Goal: Find specific page/section: Find specific page/section

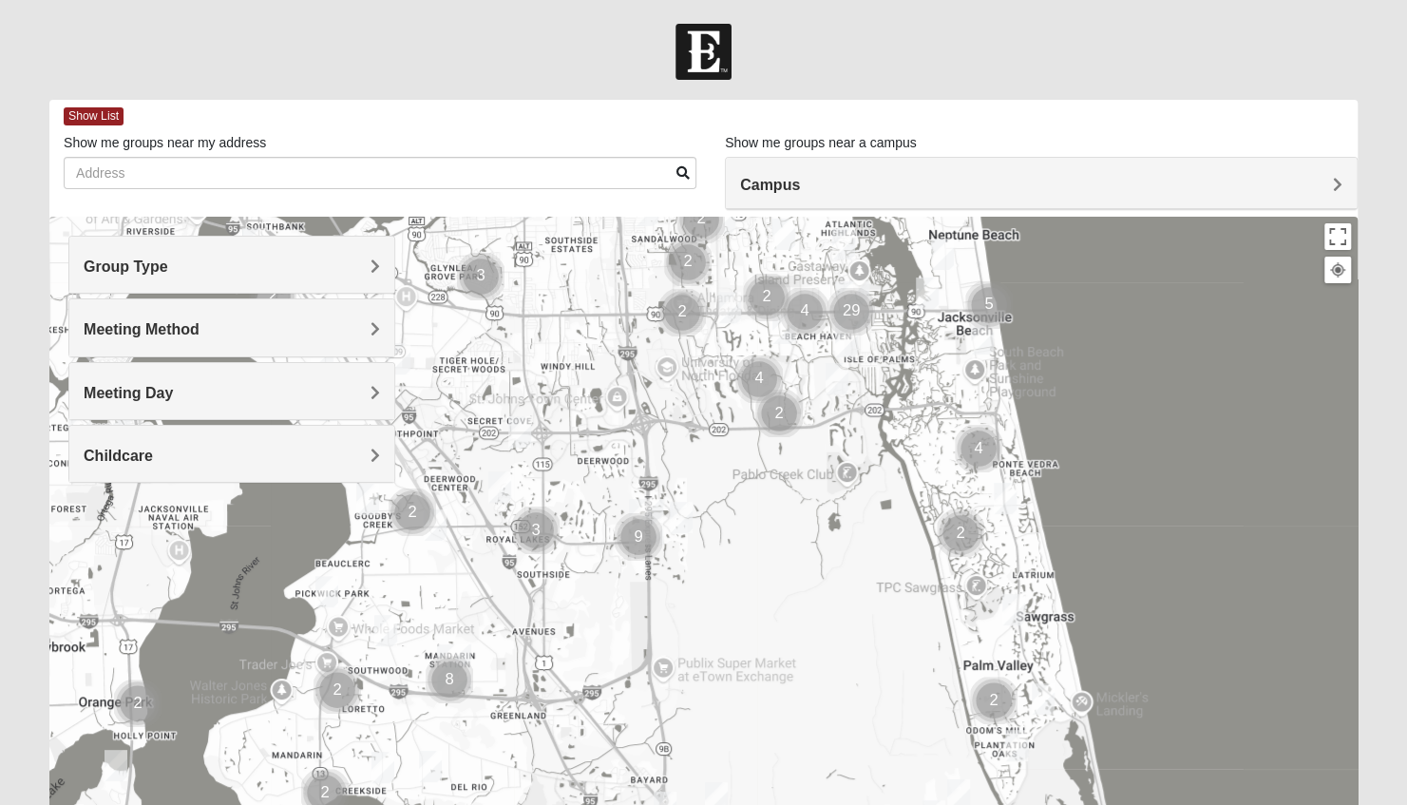
drag, startPoint x: 469, startPoint y: 735, endPoint x: 615, endPoint y: 449, distance: 321.3
click at [615, 449] on div at bounding box center [703, 597] width 1309 height 760
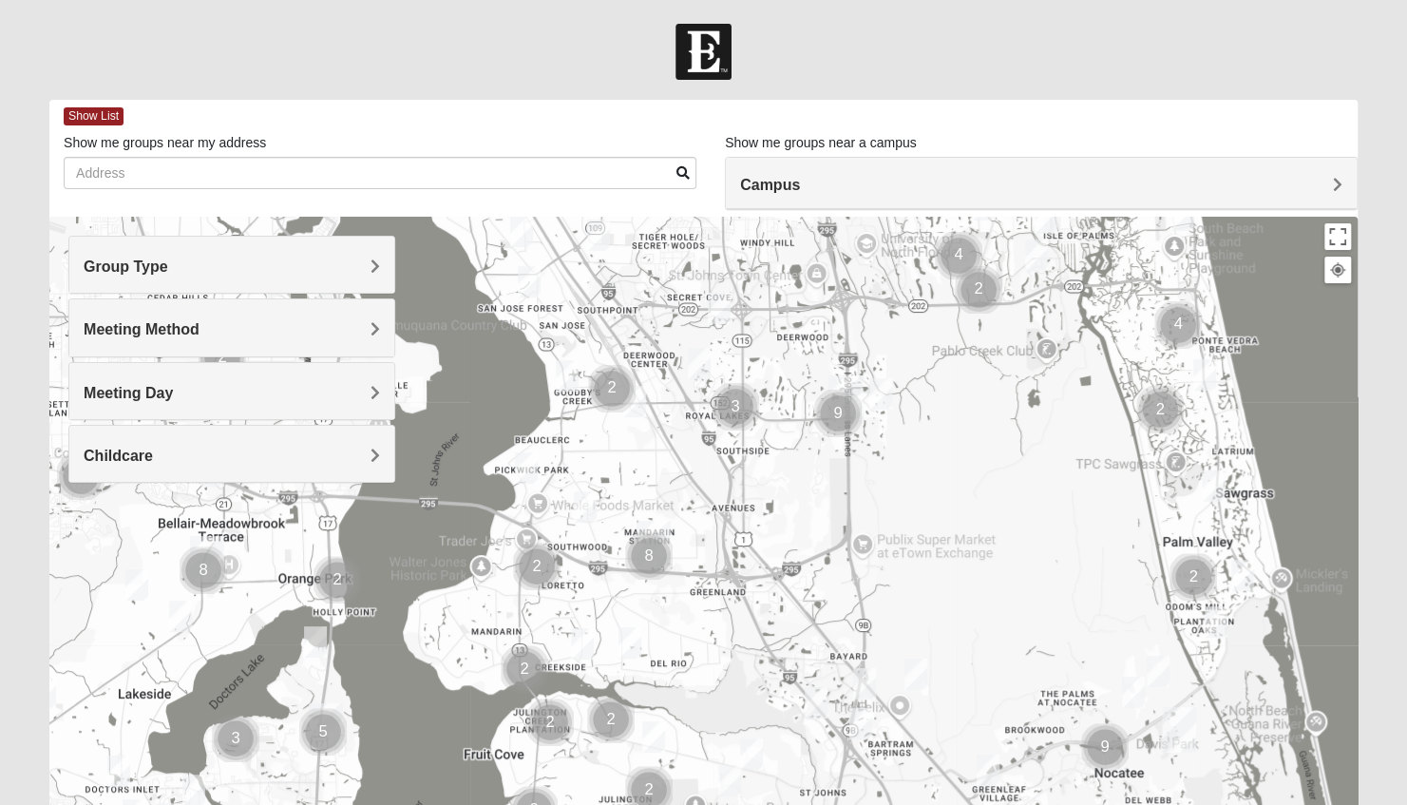
drag, startPoint x: 553, startPoint y: 635, endPoint x: 756, endPoint y: 505, distance: 240.7
click at [756, 505] on div at bounding box center [703, 597] width 1309 height 760
click at [534, 561] on img "Cluster of 2 groups" at bounding box center [537, 567] width 63 height 63
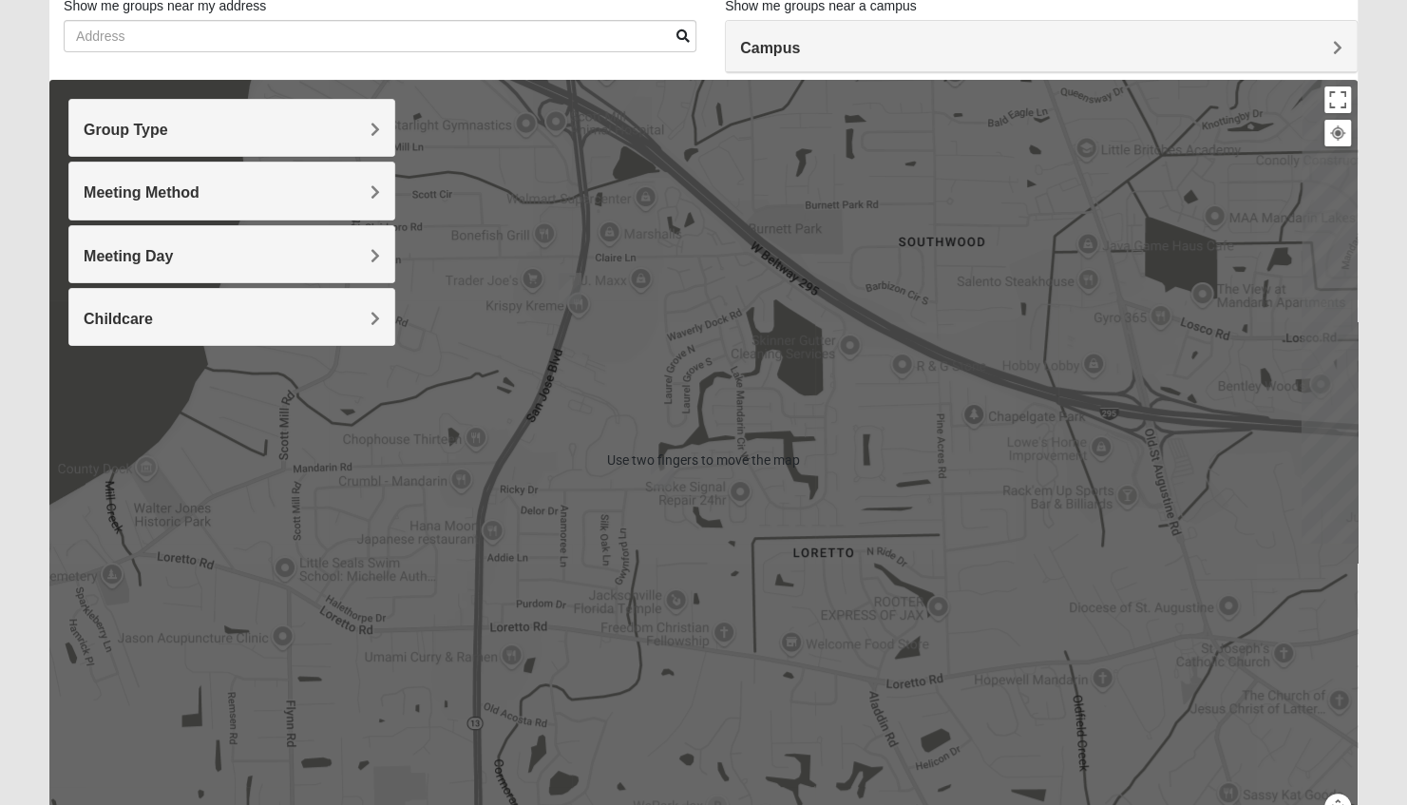
scroll to position [137, 0]
click at [1325, 431] on div "To navigate, press the arrow keys." at bounding box center [703, 460] width 1309 height 760
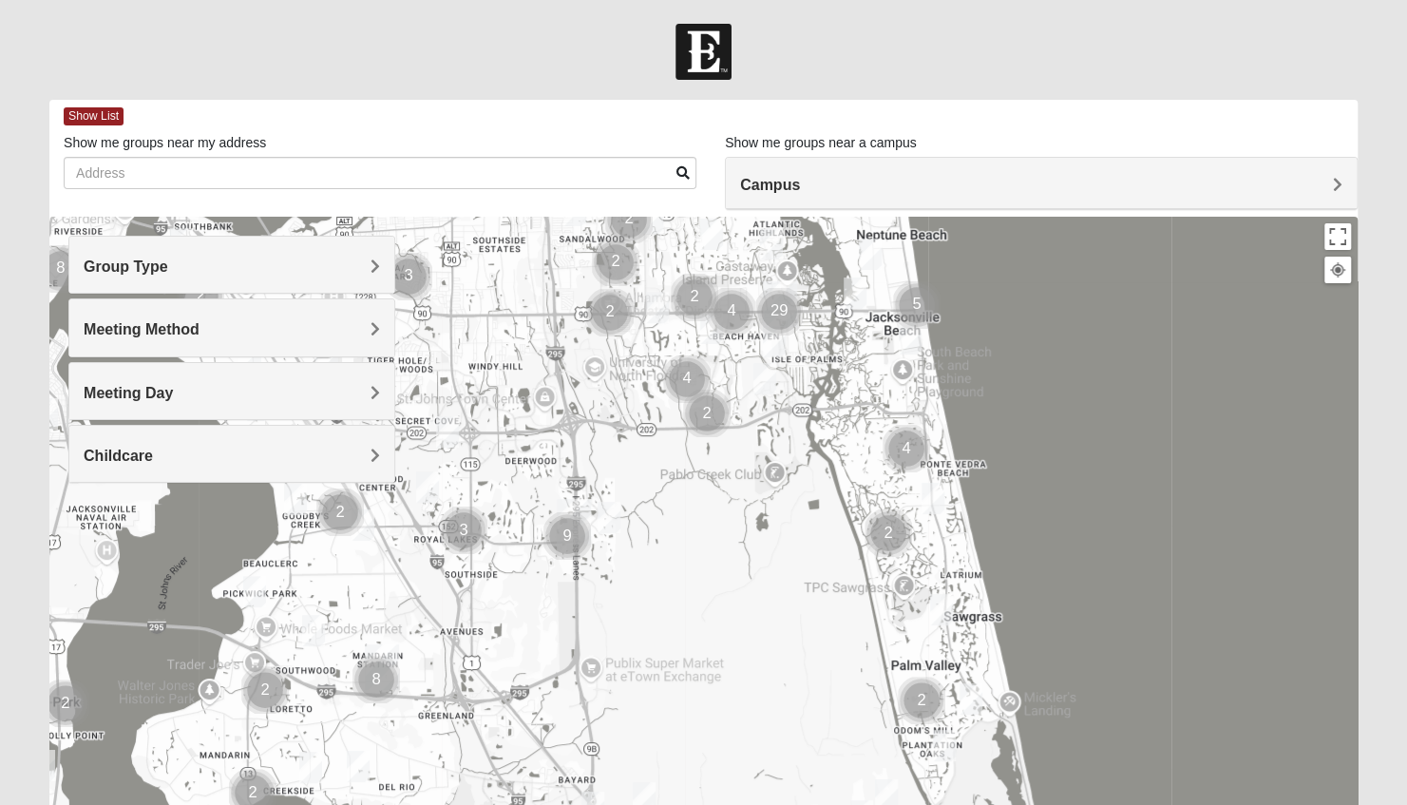
drag, startPoint x: 1026, startPoint y: 587, endPoint x: 1100, endPoint y: 291, distance: 305.6
click at [1100, 291] on div at bounding box center [703, 597] width 1309 height 760
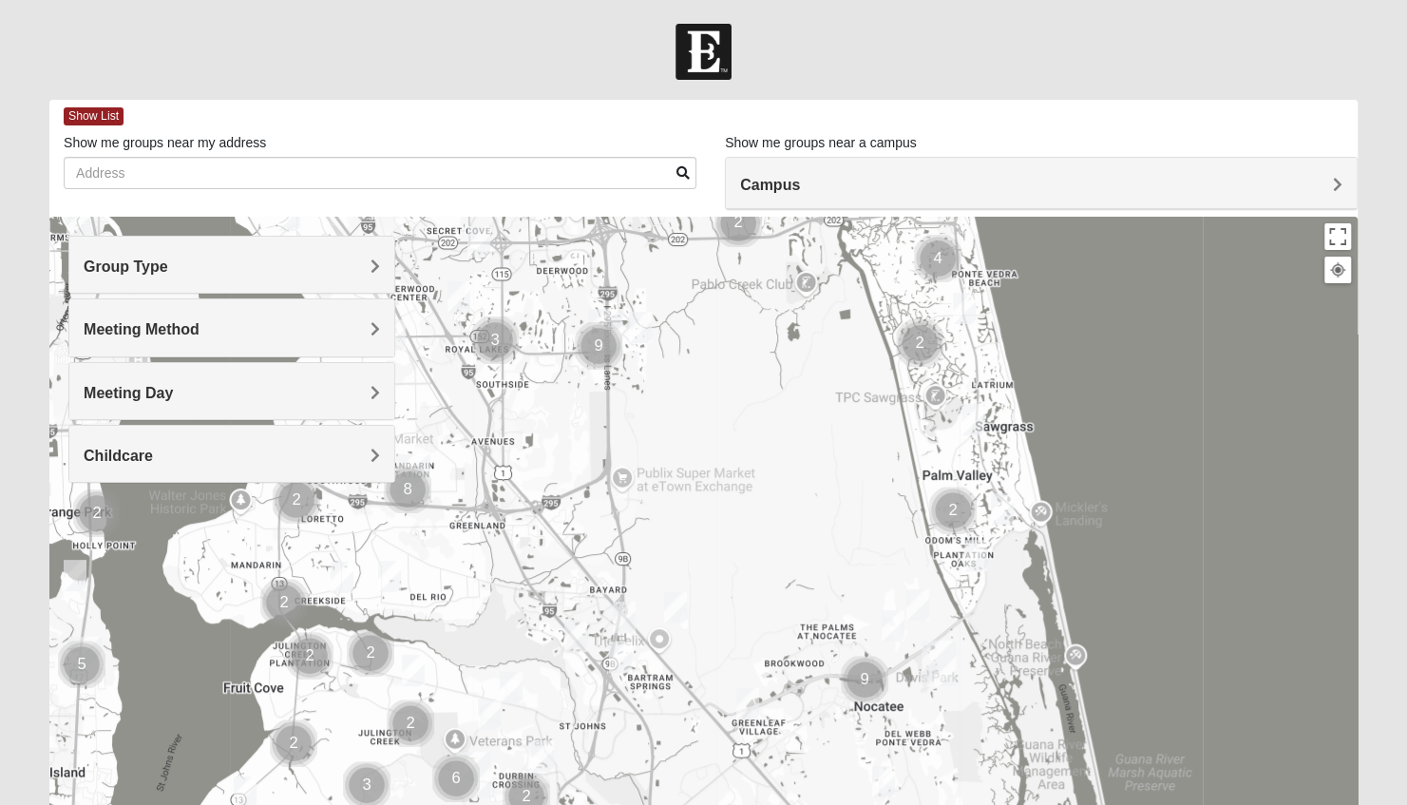
drag, startPoint x: 1092, startPoint y: 526, endPoint x: 1123, endPoint y: 335, distance: 194.5
click at [1123, 335] on div at bounding box center [703, 597] width 1309 height 760
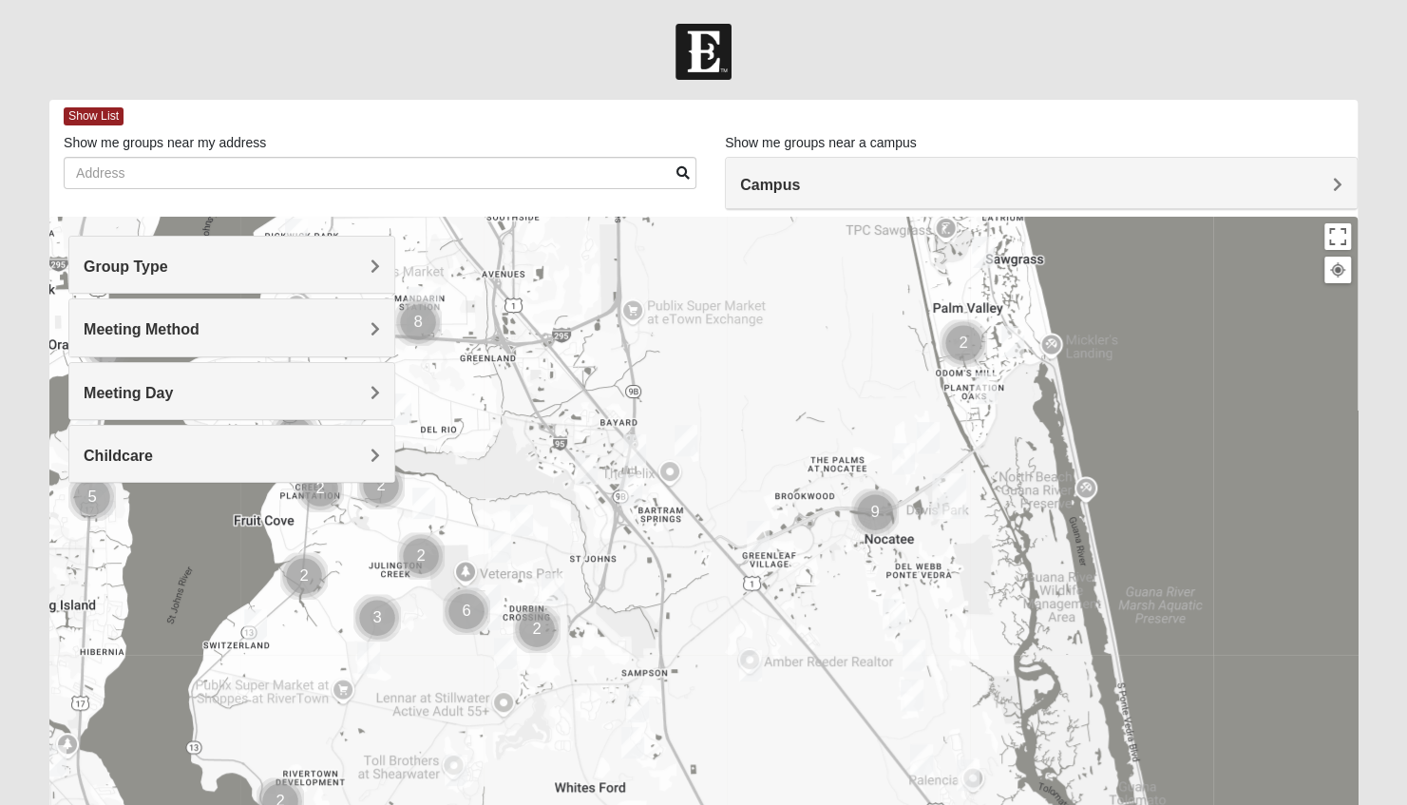
drag, startPoint x: 1131, startPoint y: 445, endPoint x: 1141, endPoint y: 231, distance: 214.1
click at [1141, 231] on div at bounding box center [703, 597] width 1309 height 760
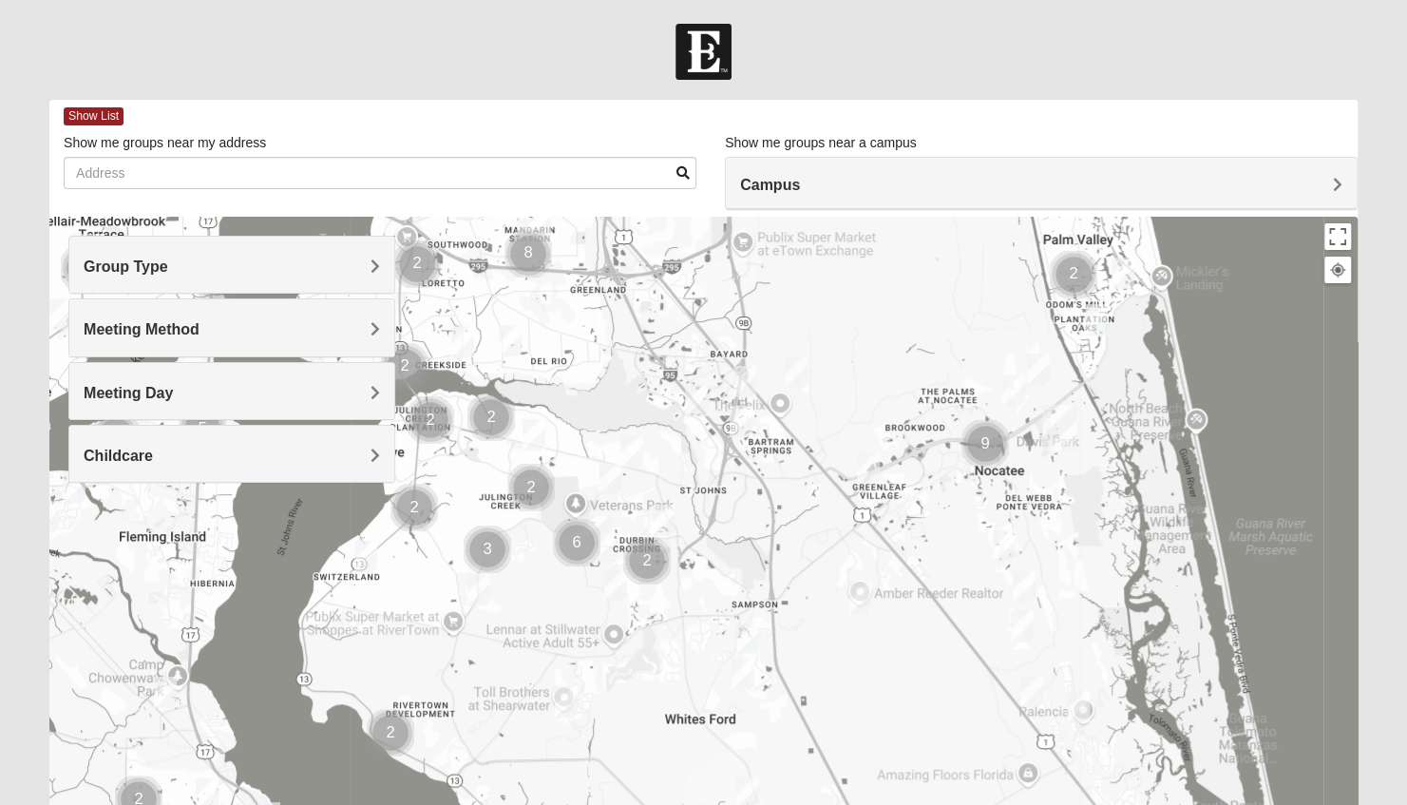
drag, startPoint x: 1136, startPoint y: 430, endPoint x: 1249, endPoint y: 356, distance: 134.7
click at [1249, 356] on div at bounding box center [703, 597] width 1309 height 760
click at [388, 726] on img "Cluster of 2 groups" at bounding box center [390, 732] width 63 height 63
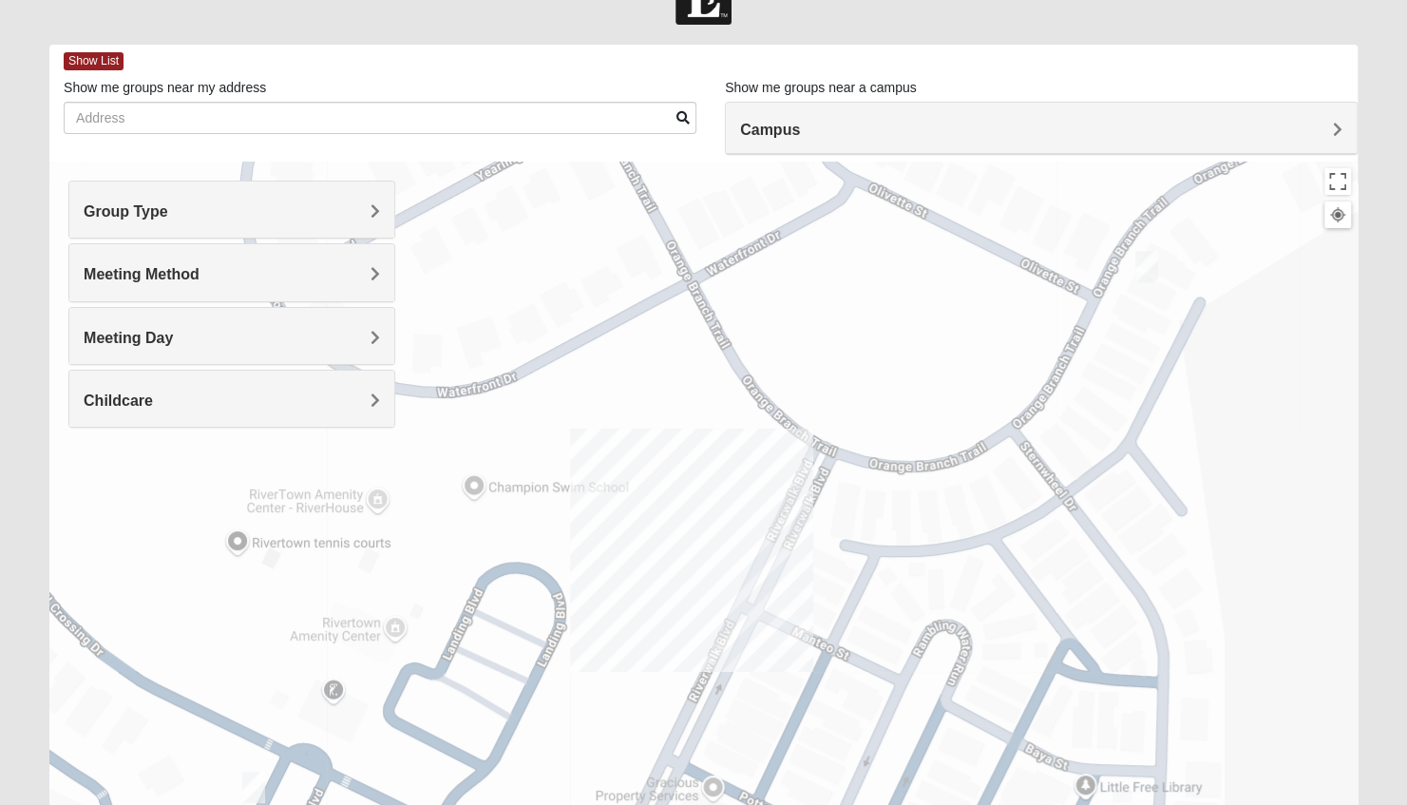
scroll to position [36, 0]
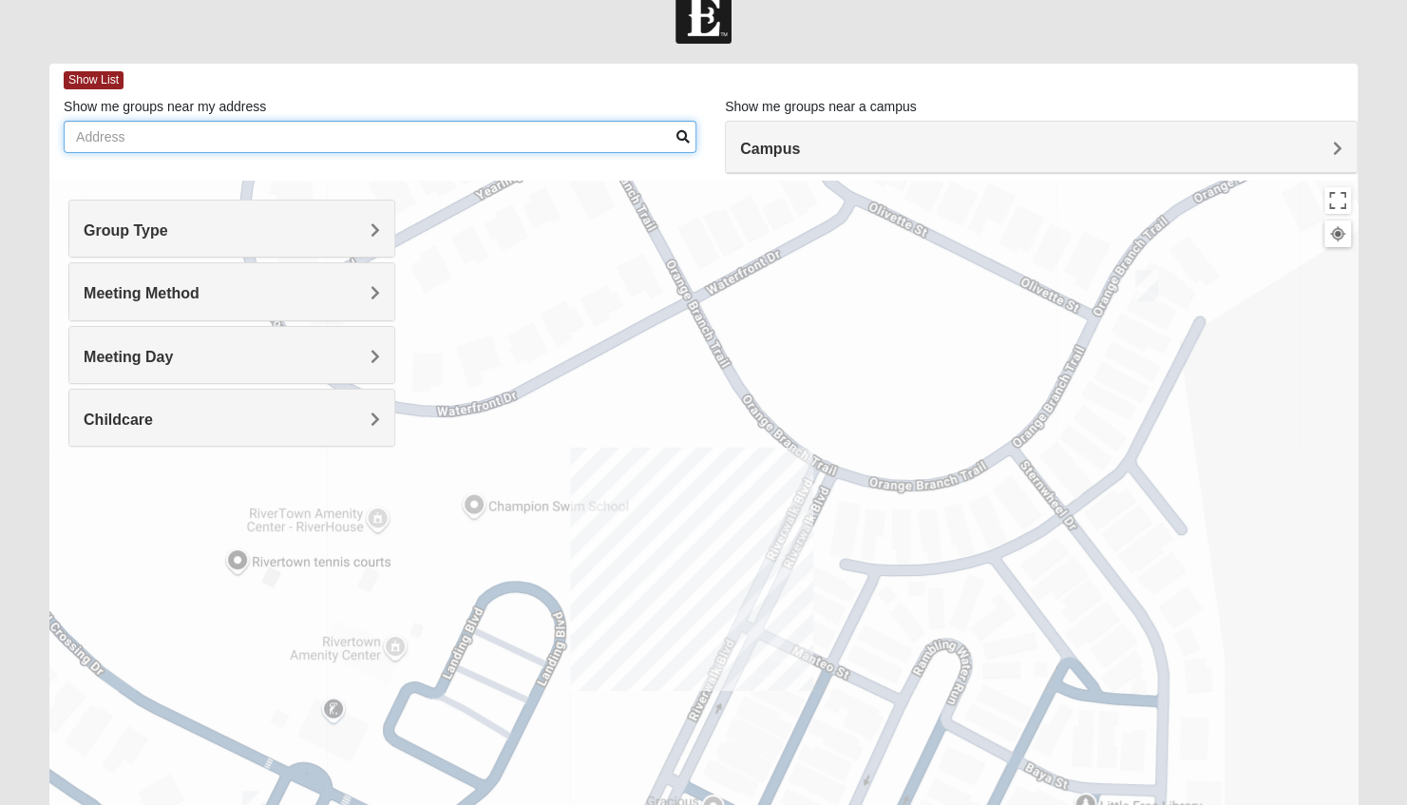
click at [173, 124] on input "Show me groups near my address" at bounding box center [380, 137] width 633 height 32
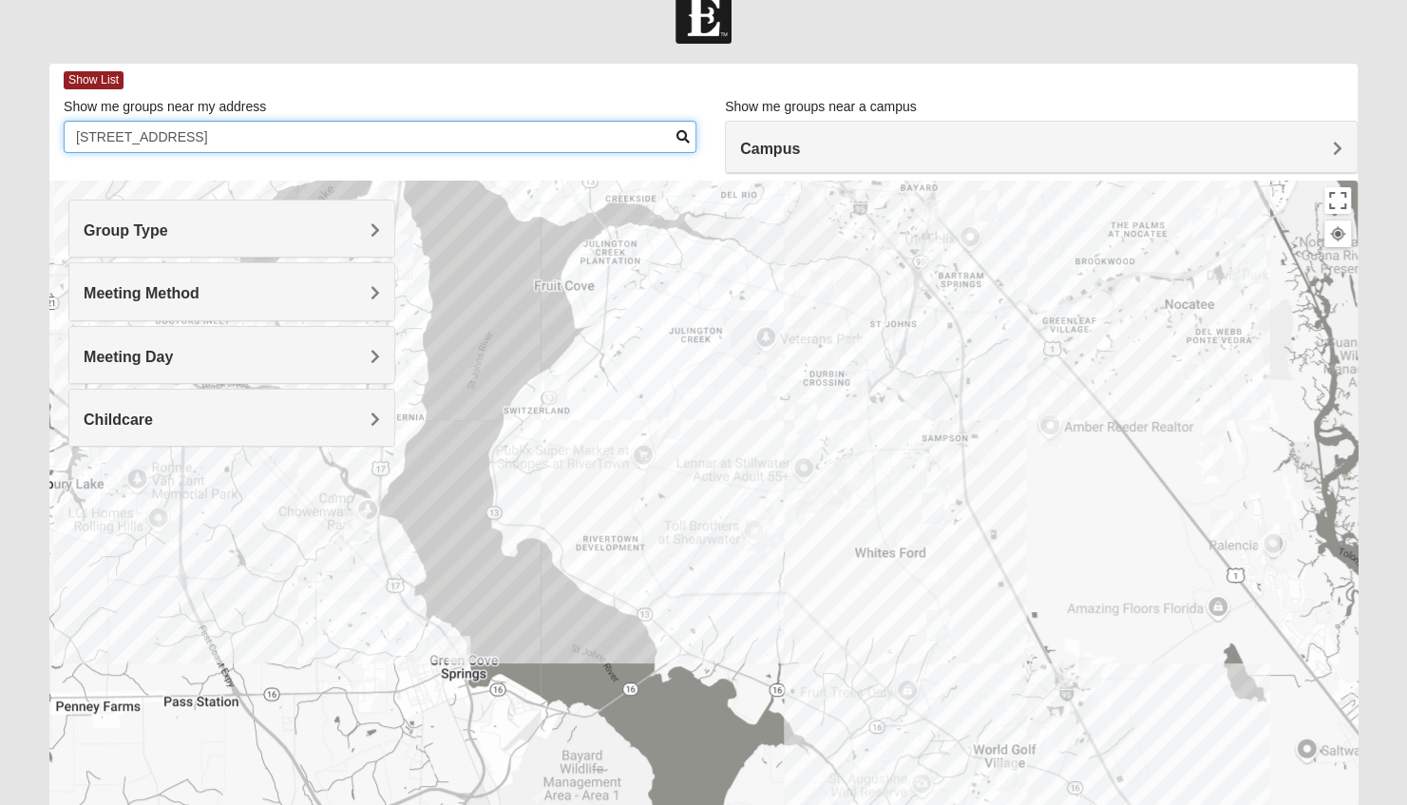
type input "139 foxcraft street 32092"
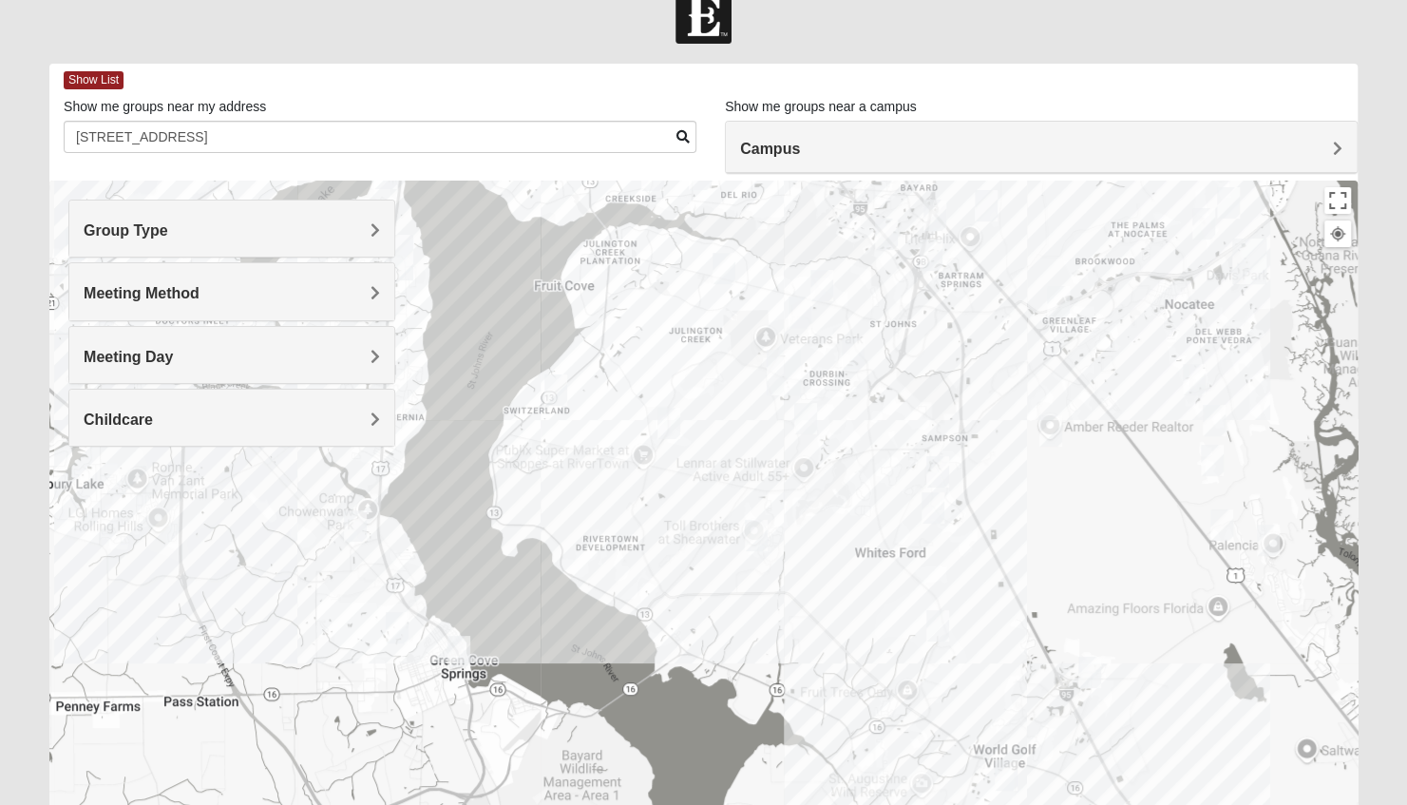
click at [760, 531] on img "Womens Driskell-Mele 32092" at bounding box center [756, 535] width 38 height 47
click at [907, 409] on button "Close" at bounding box center [899, 415] width 46 height 46
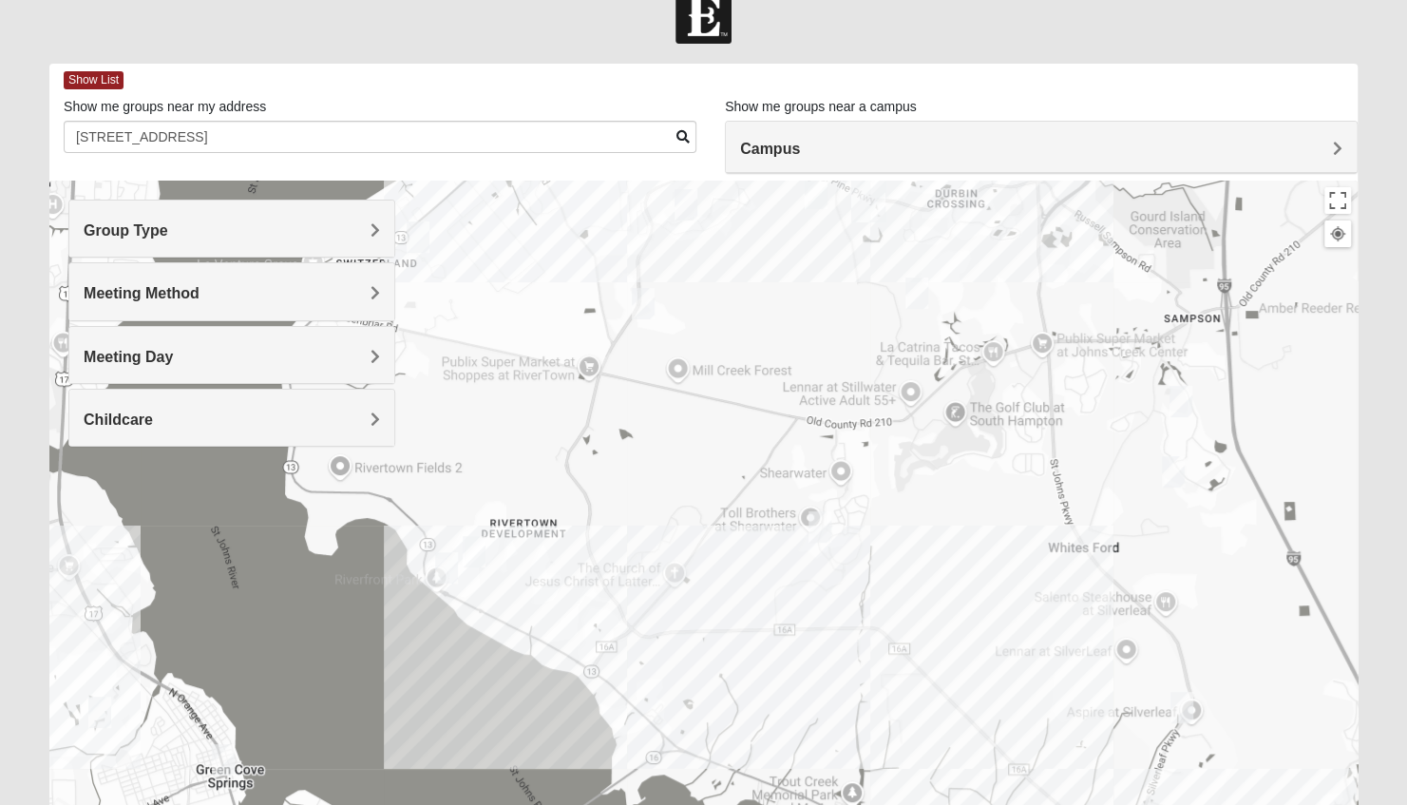
click at [712, 540] on div at bounding box center [703, 561] width 1309 height 760
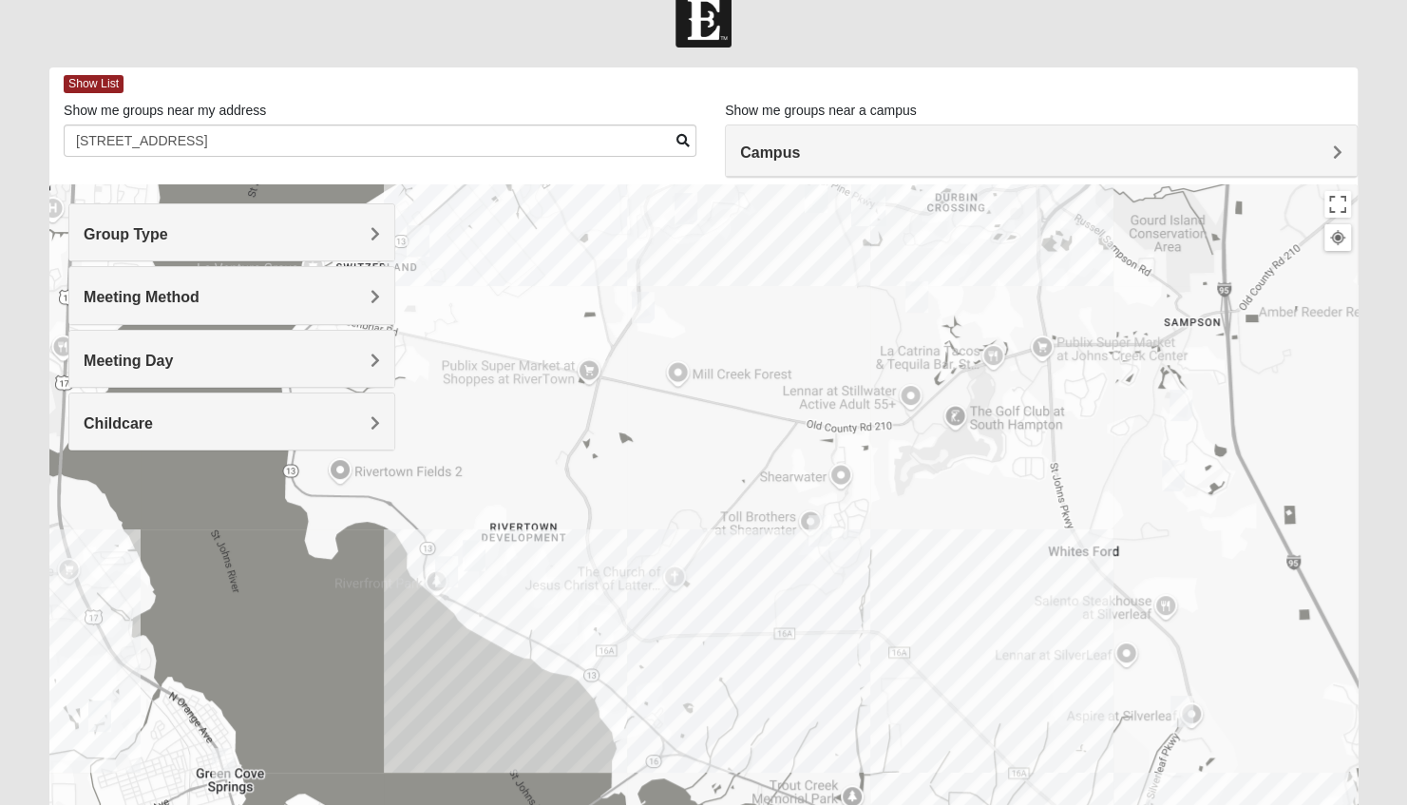
scroll to position [31, 0]
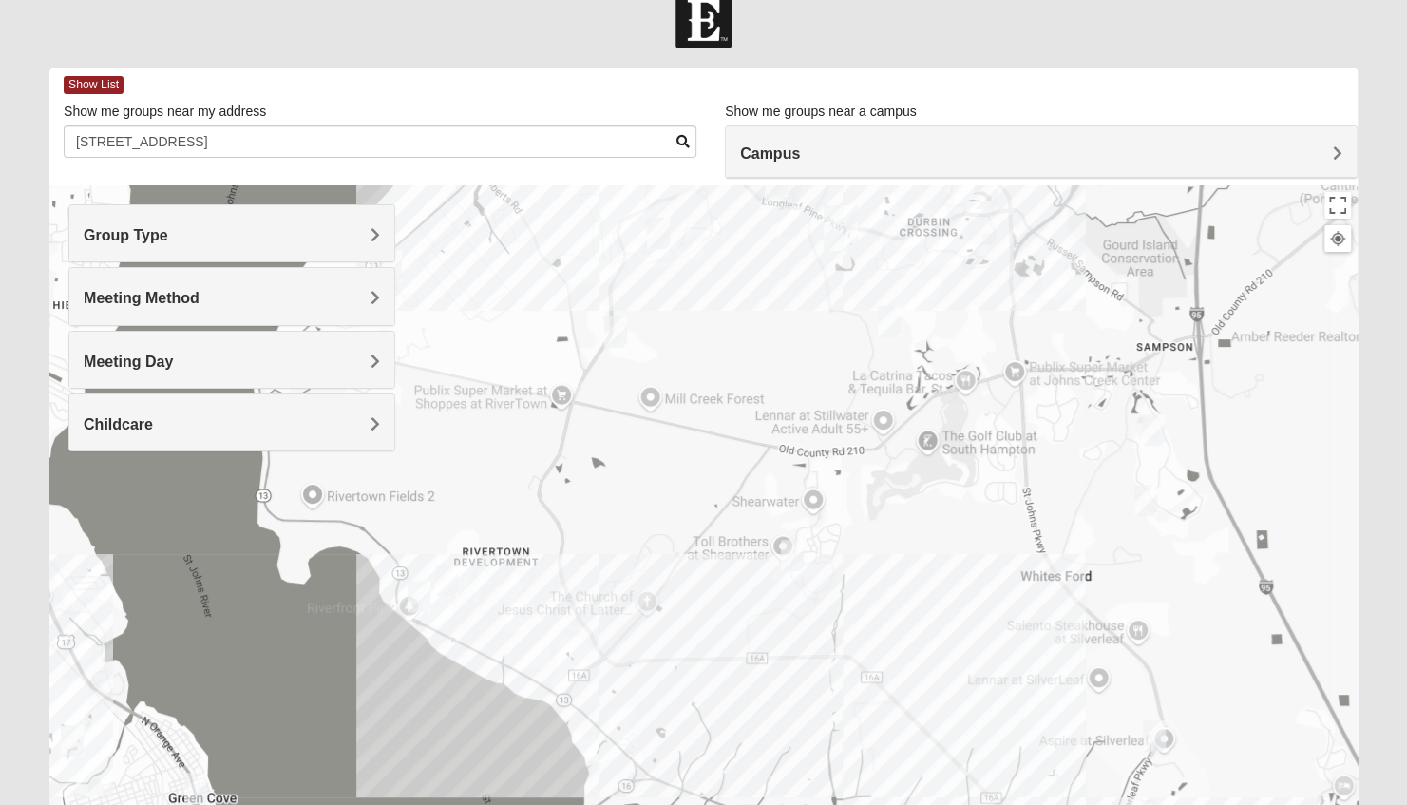
click at [986, 189] on img "Womens Caro 32259" at bounding box center [986, 193] width 38 height 47
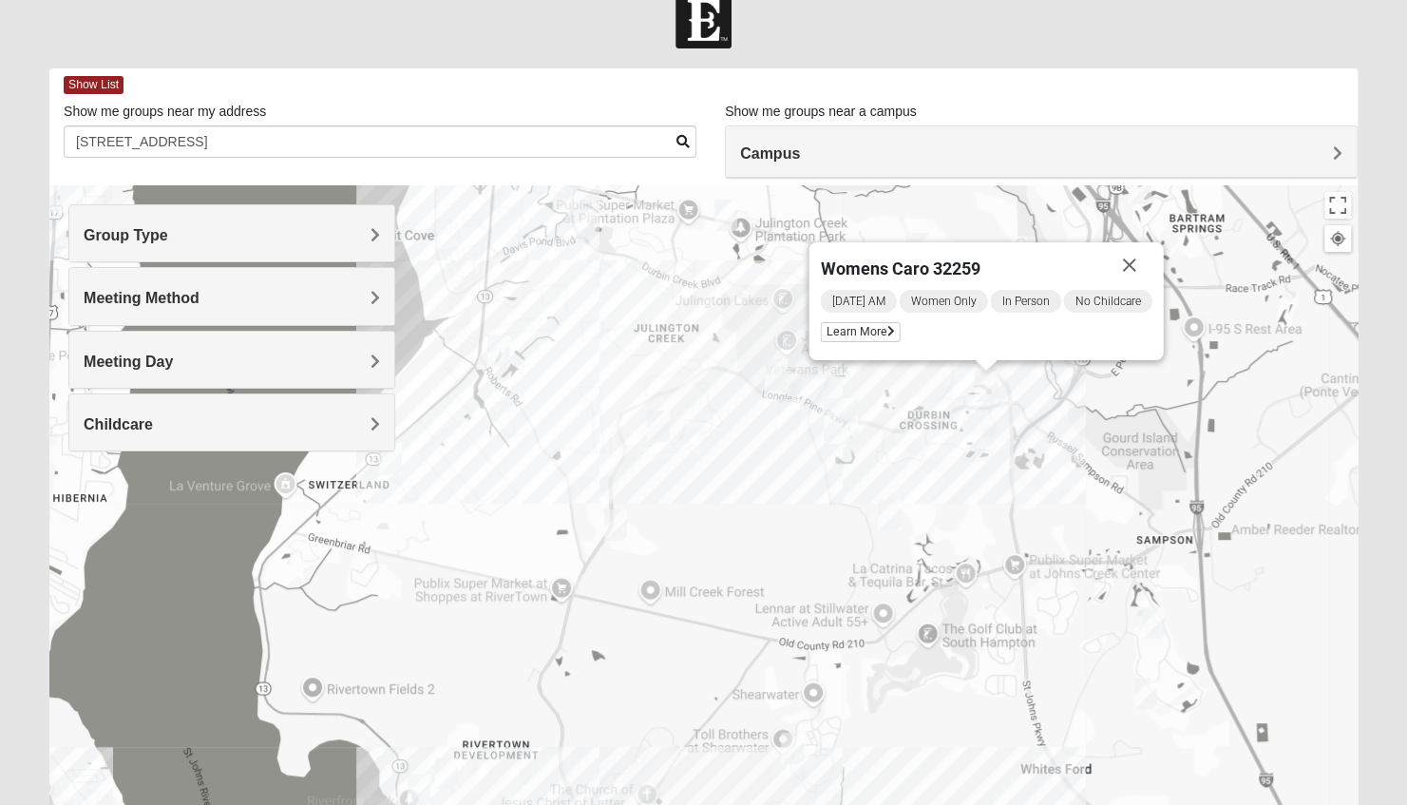
click at [363, 234] on h4 "Group Type" at bounding box center [232, 235] width 297 height 18
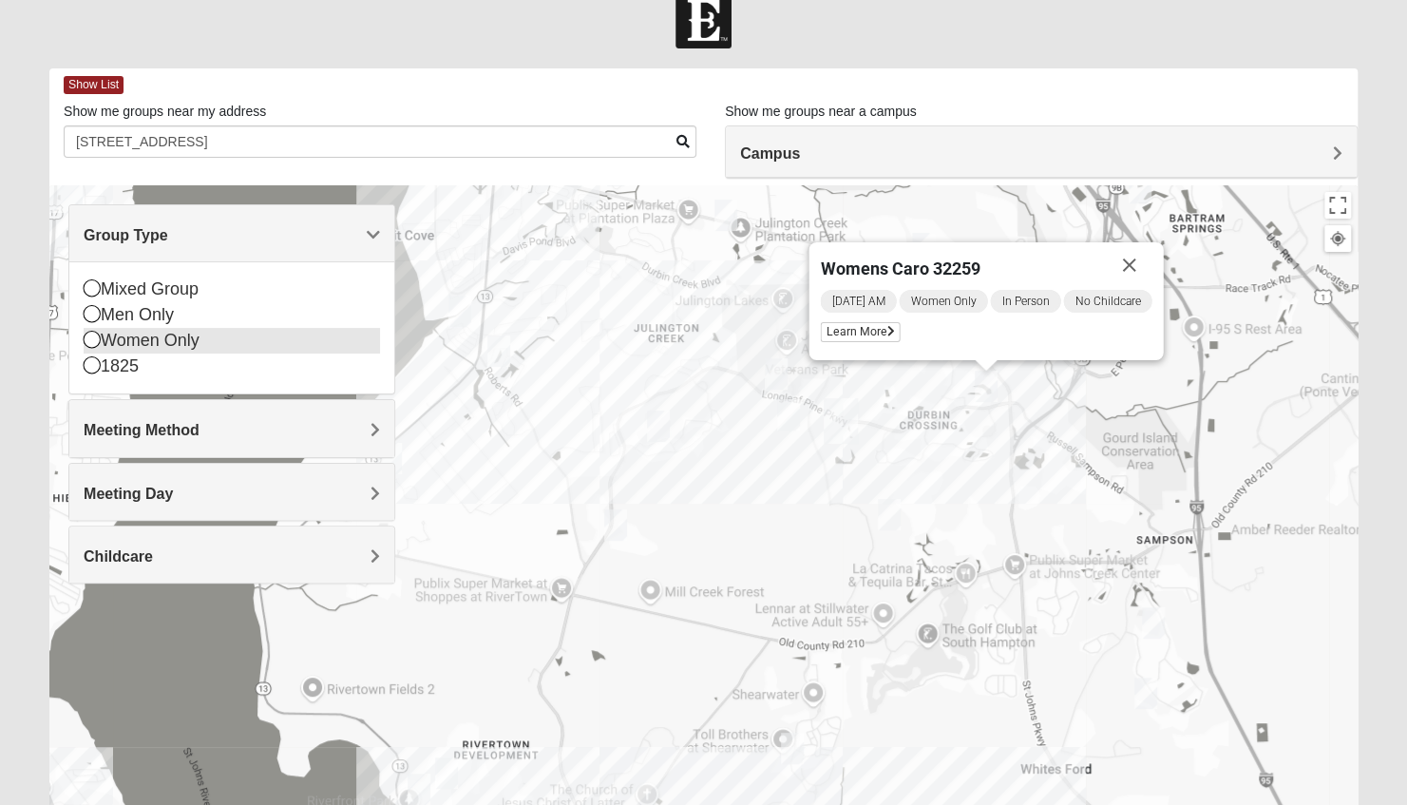
click at [93, 339] on icon at bounding box center [92, 339] width 17 height 17
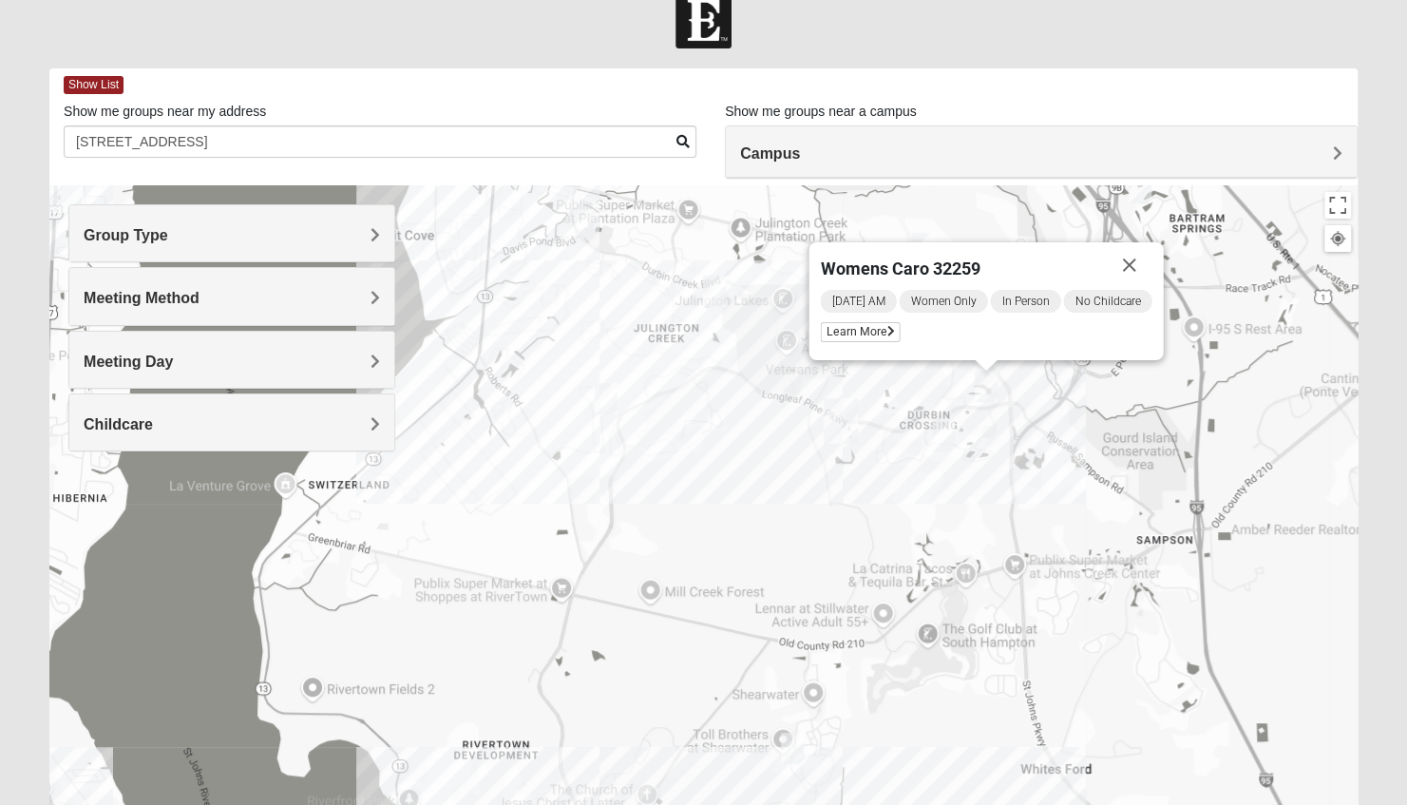
click at [238, 297] on h4 "Meeting Method" at bounding box center [232, 298] width 297 height 18
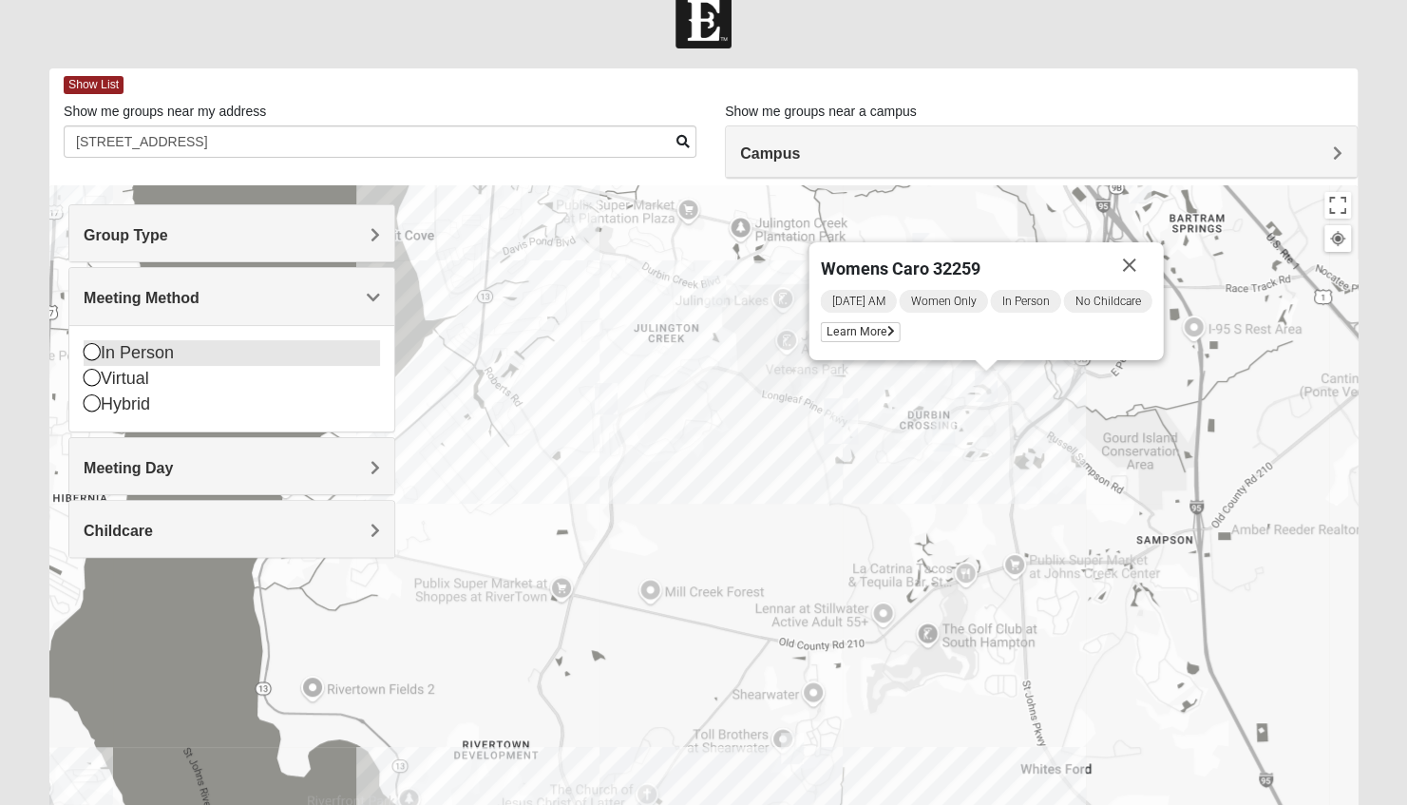
click at [93, 349] on icon at bounding box center [92, 351] width 17 height 17
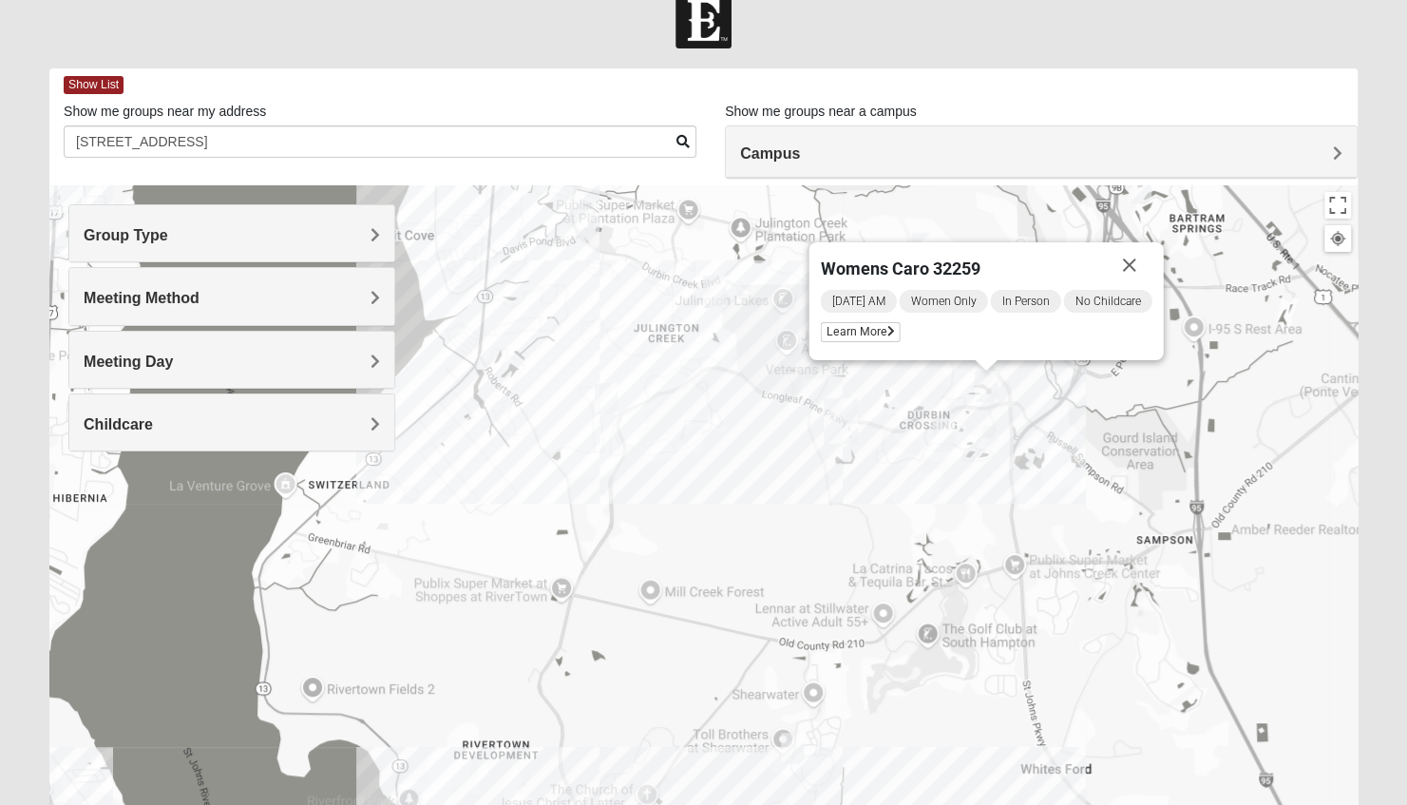
click at [363, 420] on h4 "Childcare" at bounding box center [232, 424] width 297 height 18
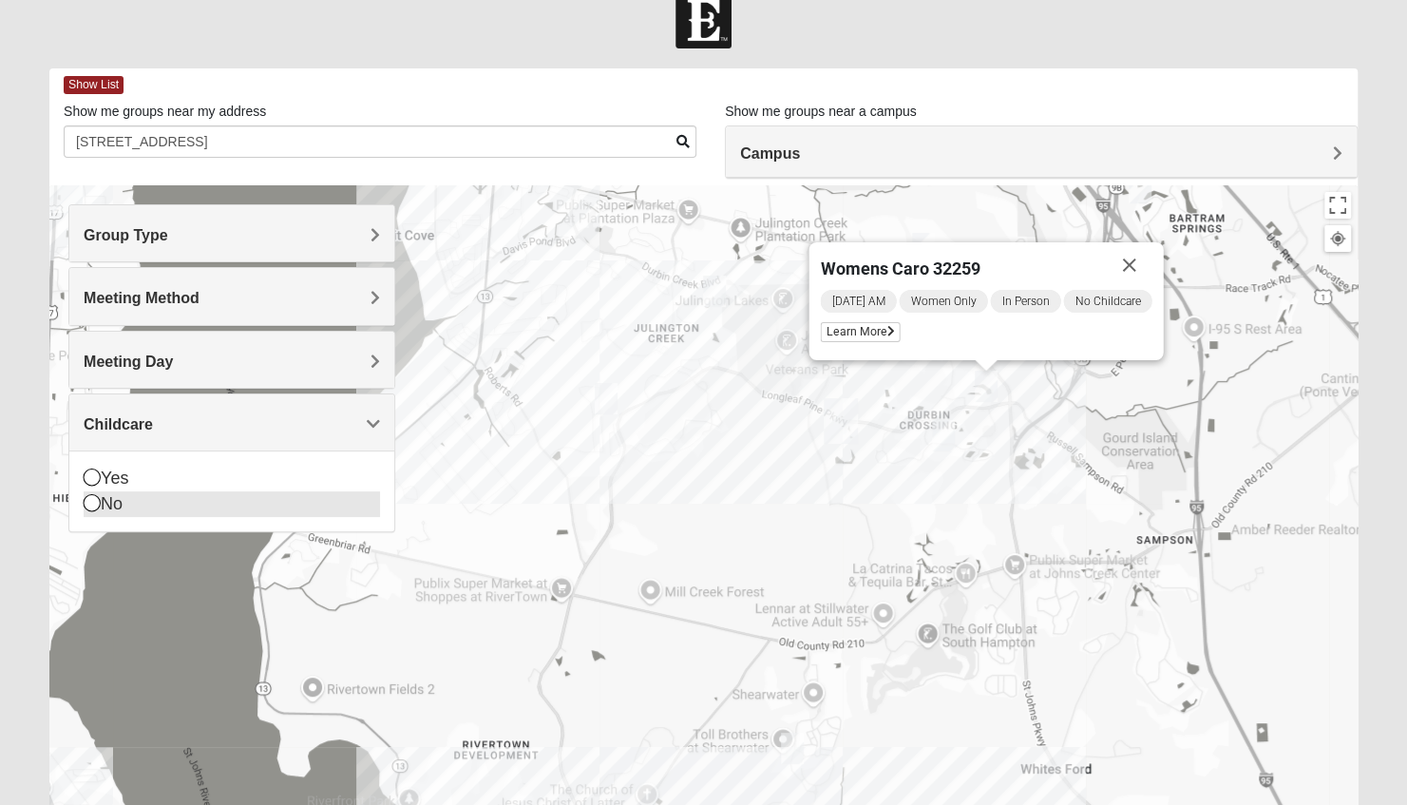
click at [91, 498] on icon at bounding box center [92, 502] width 17 height 17
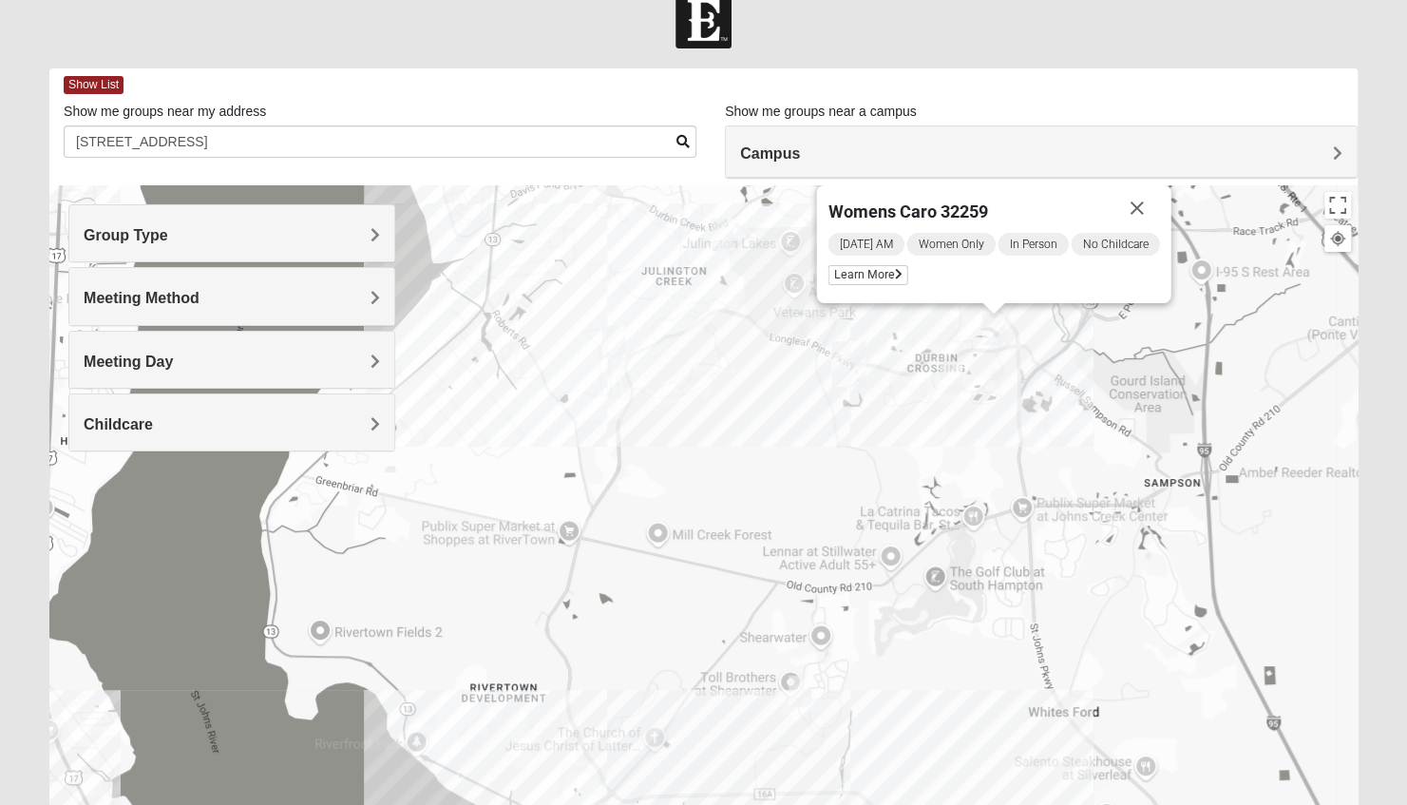
click at [948, 377] on img "Womens Pline 32259" at bounding box center [951, 378] width 38 height 47
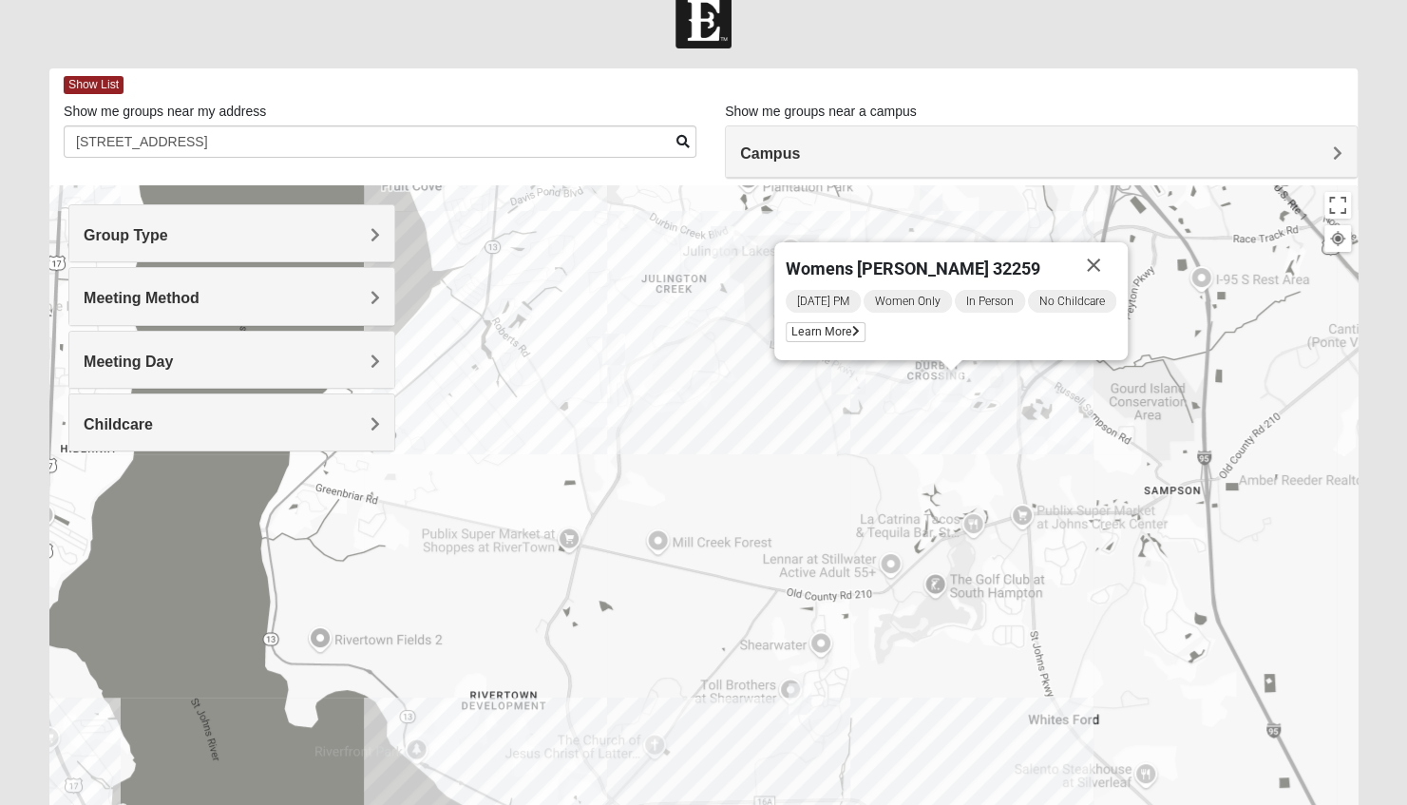
click at [769, 460] on div "Womens Pline 32259 Wednesday PM Women Only In Person No Childcare Learn More" at bounding box center [703, 565] width 1309 height 760
click at [612, 348] on img "Womens Crane 32259" at bounding box center [614, 349] width 38 height 47
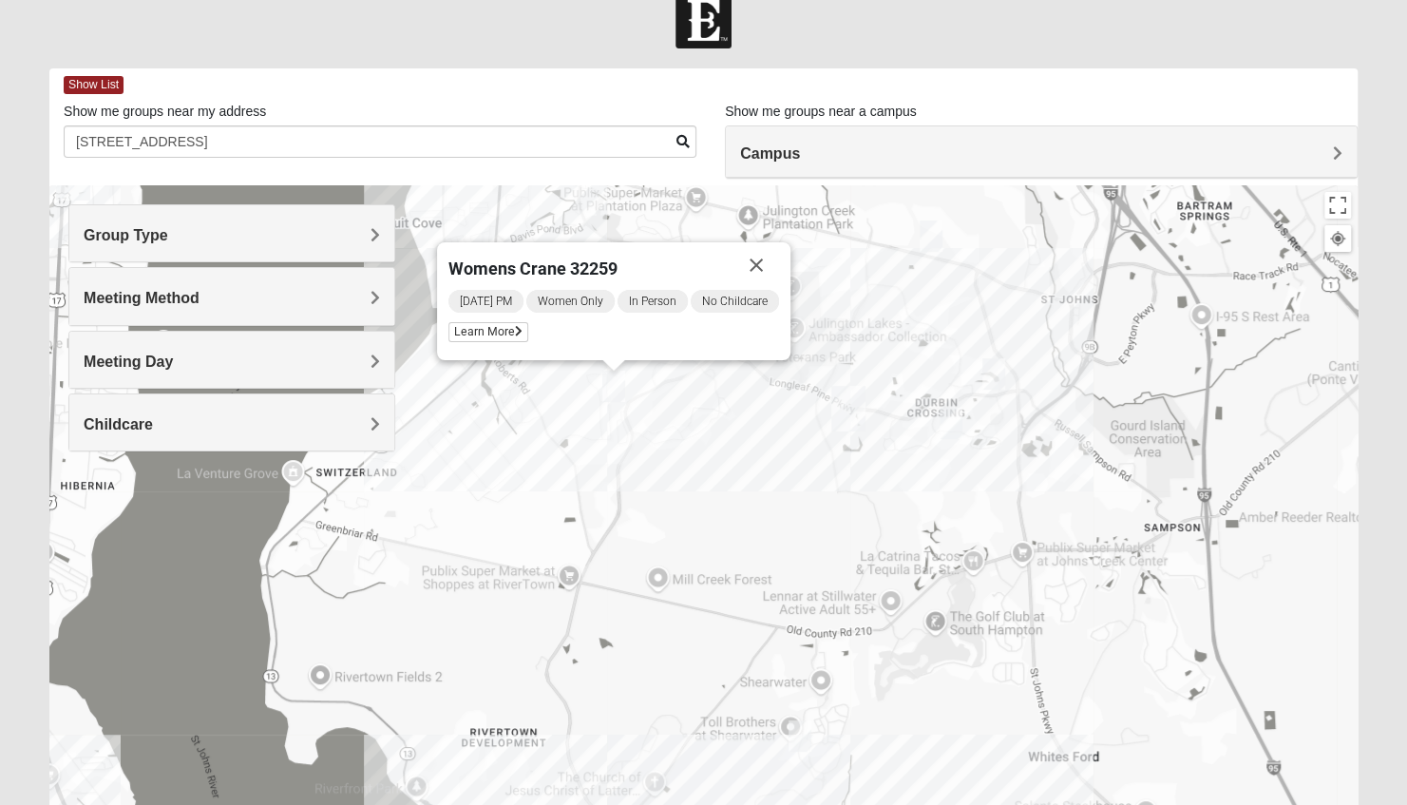
click at [707, 443] on div "Womens Crane 32259 Tuesday PM Women Only In Person No Childcare Learn More" at bounding box center [703, 565] width 1309 height 760
click at [756, 261] on button "Close" at bounding box center [757, 265] width 46 height 46
click at [723, 274] on img "Womens Iliff 32259" at bounding box center [722, 279] width 38 height 47
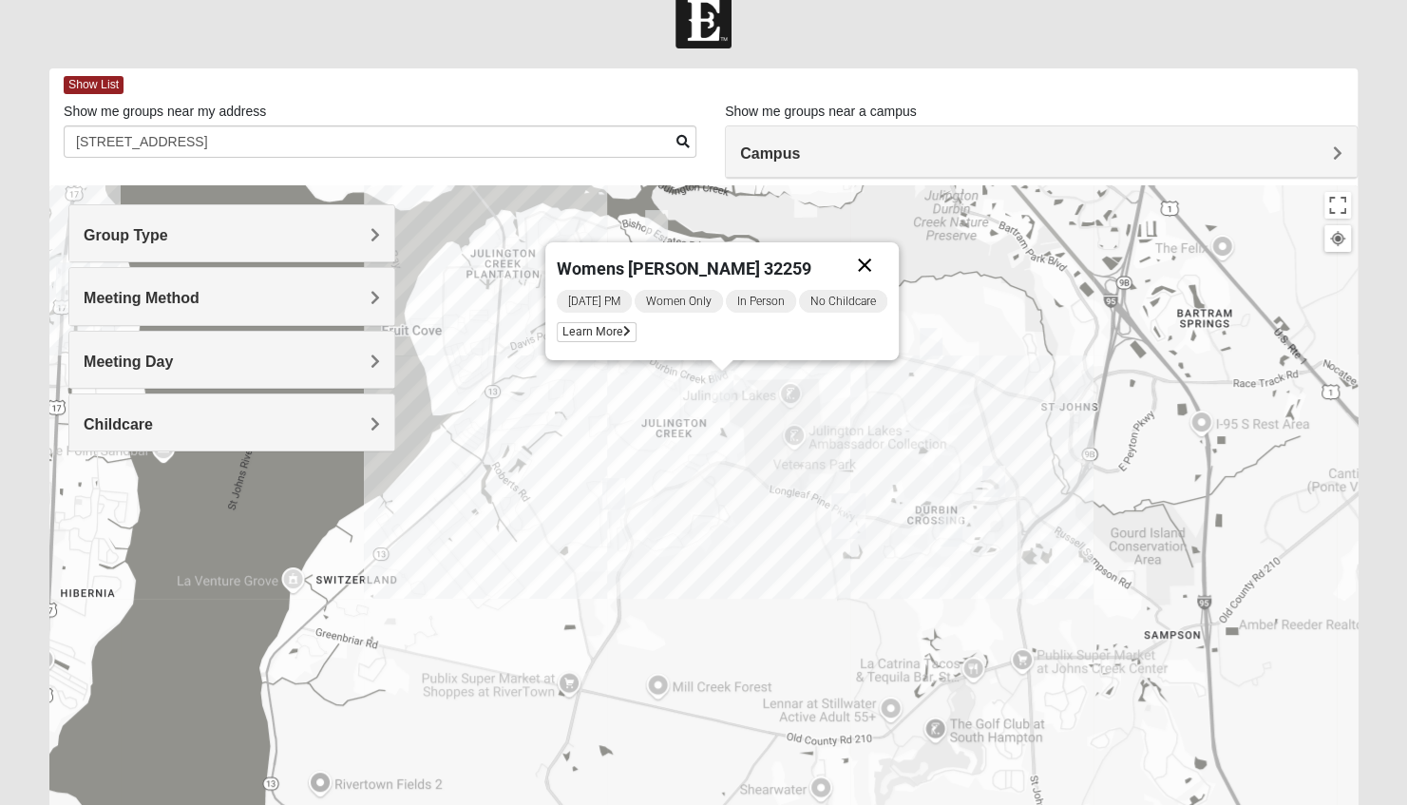
click at [864, 266] on button "Close" at bounding box center [865, 265] width 46 height 46
